Goal: Use online tool/utility

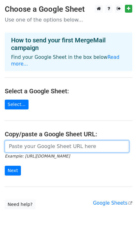
click at [38, 141] on input "url" at bounding box center [67, 147] width 124 height 12
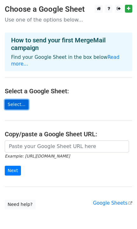
click at [11, 100] on link "Select..." at bounding box center [17, 105] width 24 height 10
click at [20, 100] on link "Select..." at bounding box center [17, 105] width 24 height 10
click at [16, 100] on link "Select..." at bounding box center [17, 105] width 24 height 10
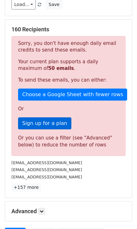
scroll to position [127, 0]
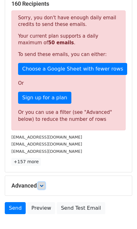
click at [43, 184] on icon at bounding box center [42, 186] width 4 height 4
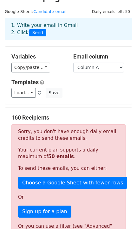
scroll to position [0, 0]
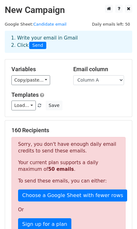
click at [38, 44] on span "Send" at bounding box center [37, 46] width 17 height 8
